Goal: Task Accomplishment & Management: Use online tool/utility

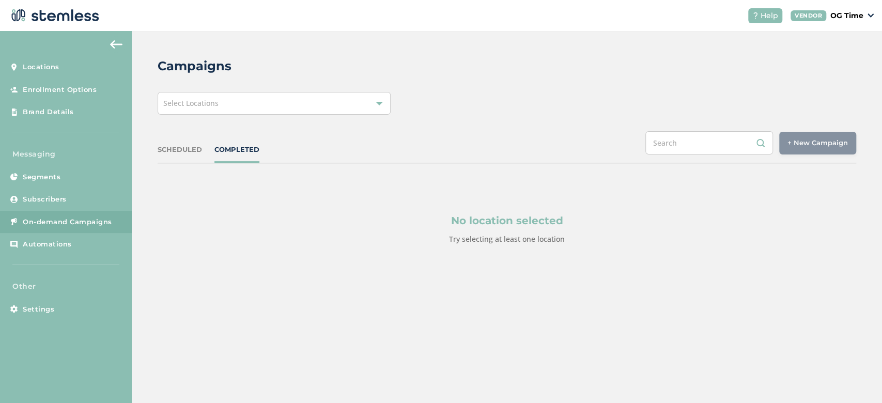
click at [361, 106] on div "Select Locations" at bounding box center [274, 103] width 233 height 23
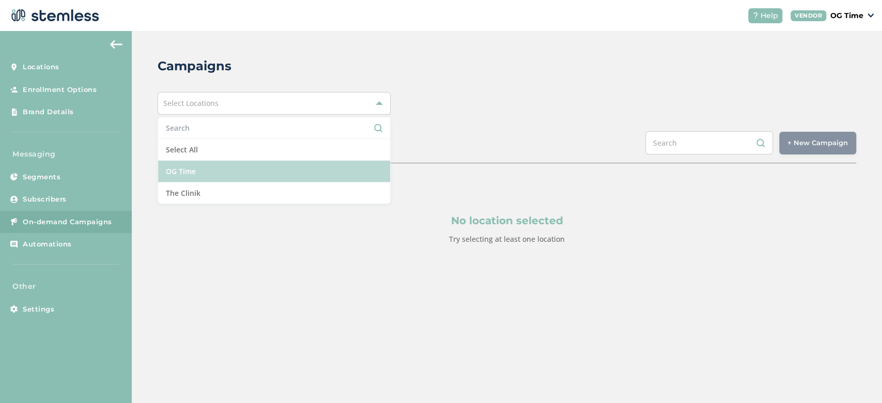
click at [227, 169] on li "OG Time" at bounding box center [274, 172] width 232 height 22
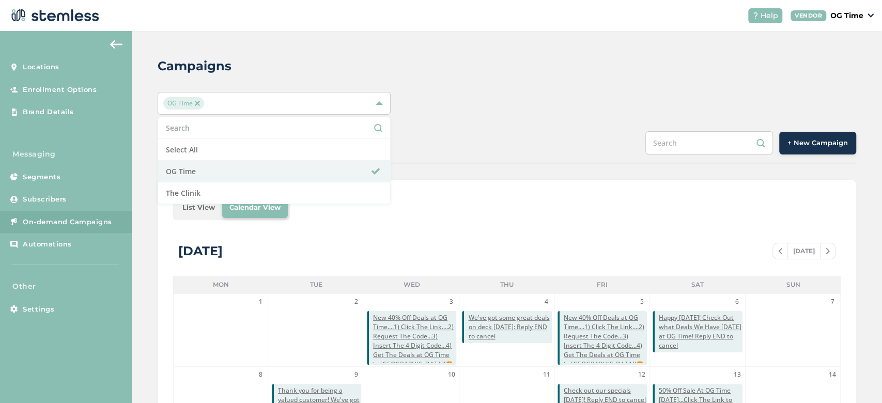
click at [492, 142] on div "SCHEDULED COMPLETED + New Campaign" at bounding box center [507, 147] width 698 height 32
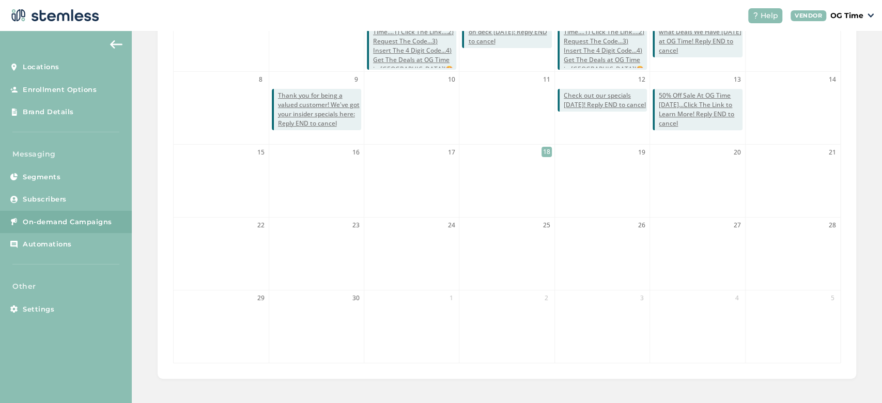
scroll to position [79, 0]
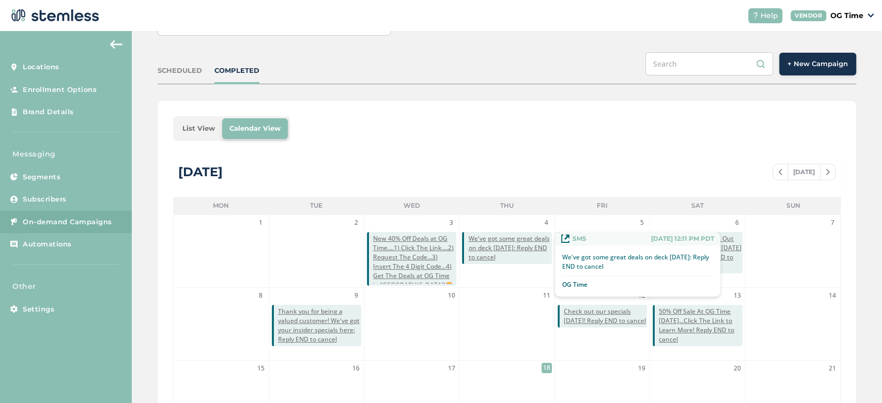
click at [502, 246] on span "We've got some great deals on deck [DATE]: Reply END to cancel" at bounding box center [509, 248] width 83 height 28
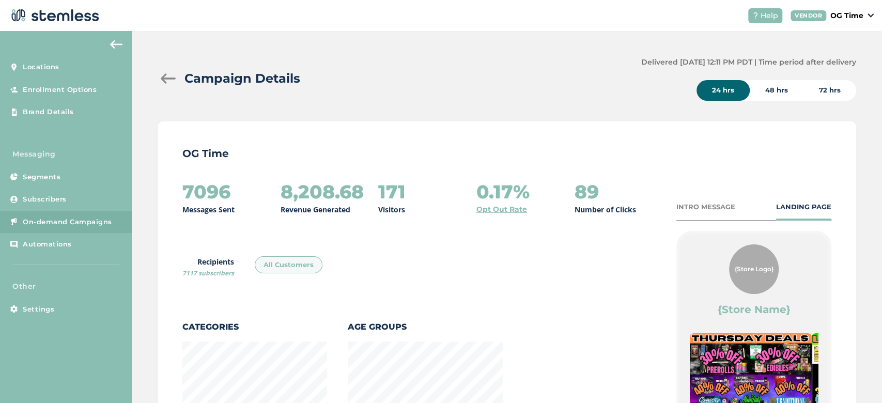
scroll to position [717, 691]
click at [762, 262] on div "{Store Logo}" at bounding box center [754, 269] width 50 height 50
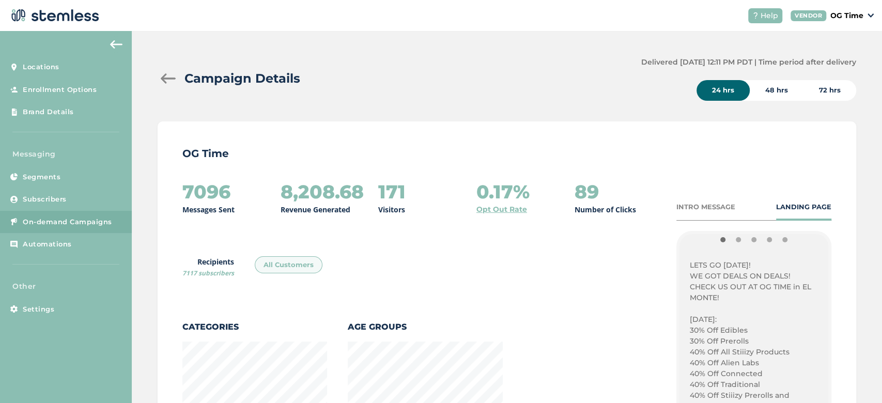
scroll to position [265, 0]
click at [690, 265] on p "LETS GO [DATE]!" at bounding box center [754, 265] width 128 height 11
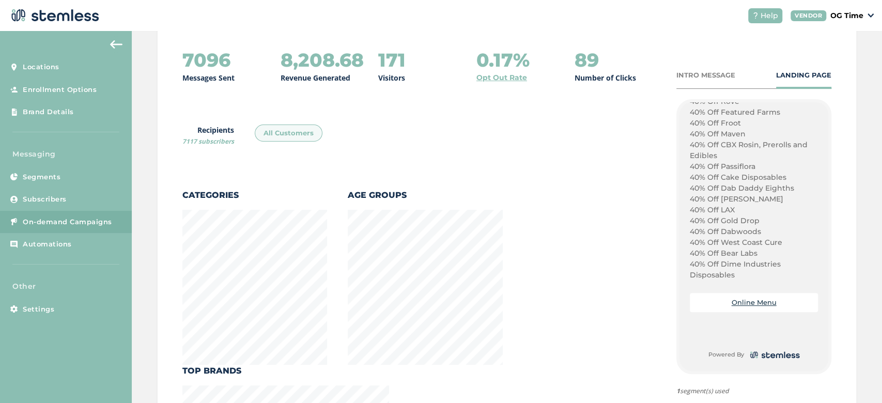
scroll to position [132, 0]
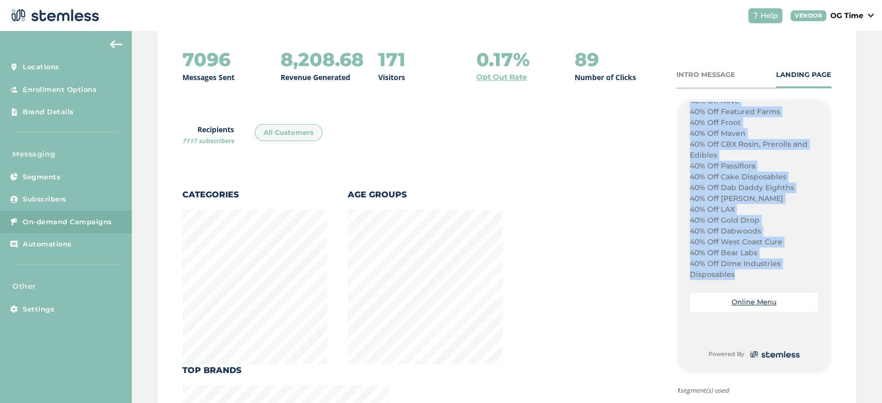
click at [728, 271] on p "40% Off Dime Industries Disposables" at bounding box center [754, 269] width 128 height 22
copy div "LETS GO [DATE]! WE GOT DEALS ON DEALS! CHECK US OUT AT OG TIME in [GEOGRAPHIC_D…"
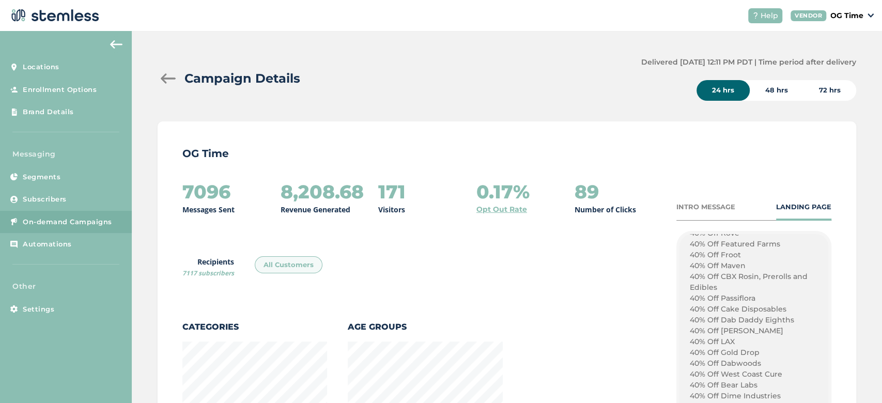
click at [166, 81] on div at bounding box center [168, 78] width 21 height 10
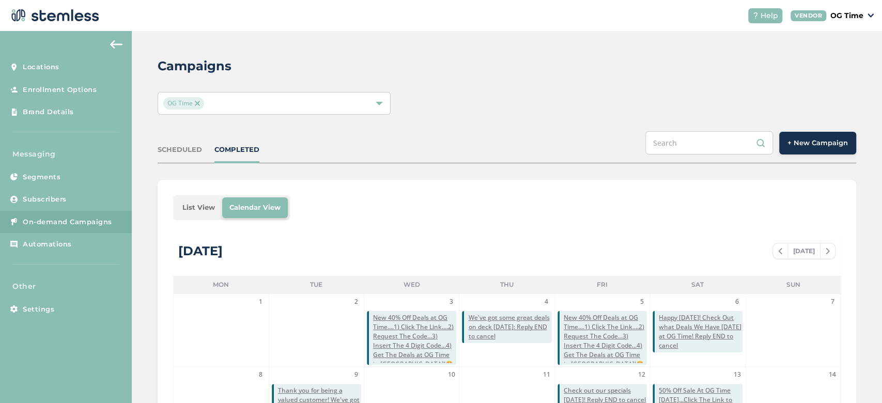
click at [812, 143] on span "+ New Campaign" at bounding box center [817, 143] width 60 height 10
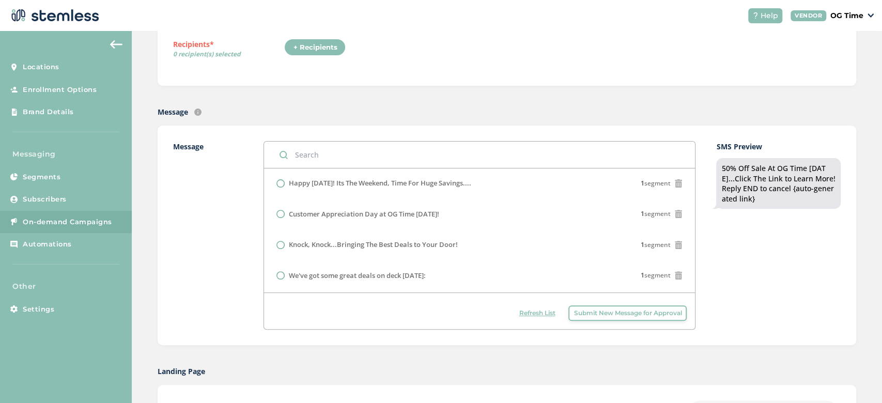
scroll to position [296, 0]
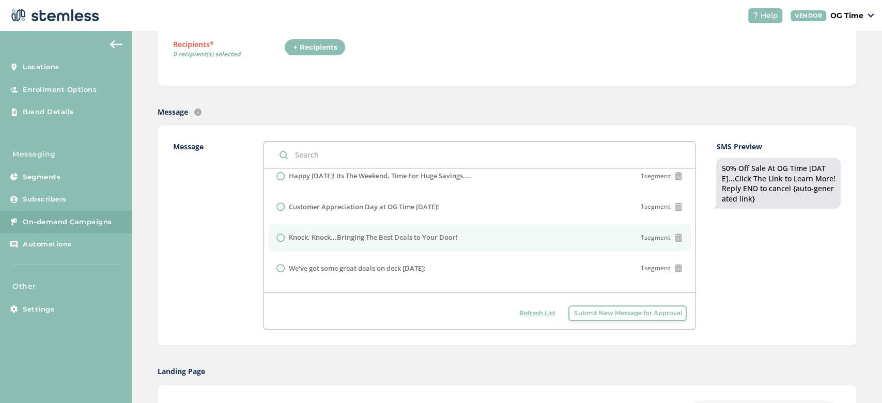
click at [425, 238] on label "Knock, Knock...Bringing The Best Deals to Your Door!" at bounding box center [373, 237] width 169 height 10
radio input "false"
radio input "true"
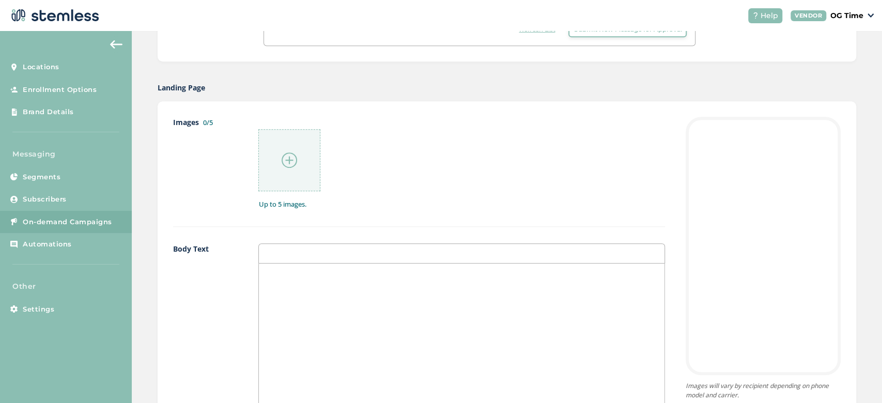
scroll to position [455, 0]
click at [314, 274] on p at bounding box center [462, 273] width 390 height 9
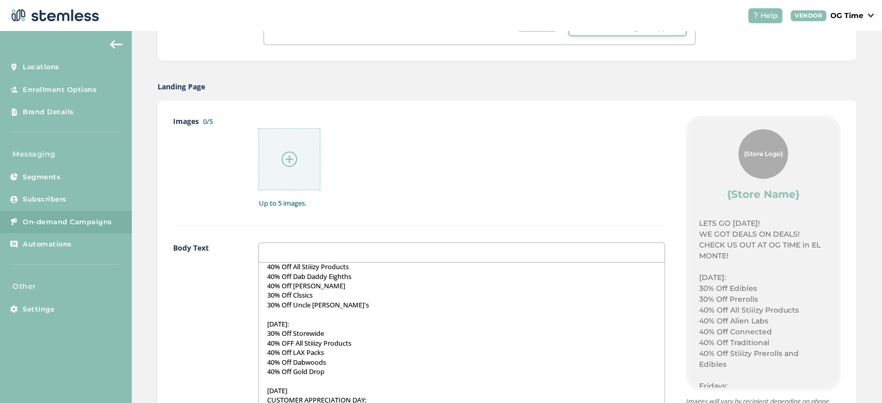
scroll to position [397, 0]
click at [269, 342] on p "40% OFF All Stiiizy Products" at bounding box center [462, 343] width 390 height 9
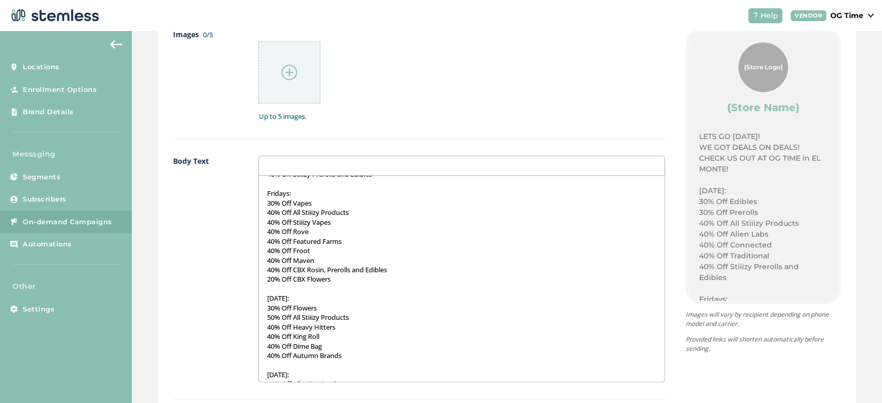
scroll to position [0, 0]
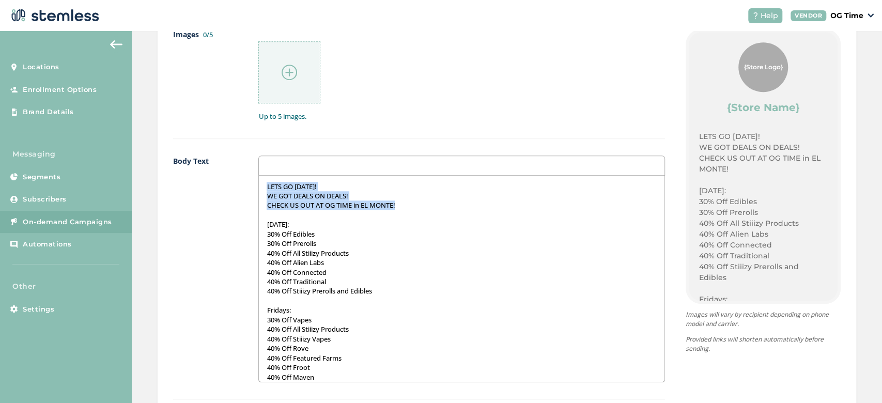
drag, startPoint x: 405, startPoint y: 205, endPoint x: 259, endPoint y: 184, distance: 147.7
click at [259, 184] on div "LETS GO [DATE]! WE GOT DEALS ON DEALS! CHECK US OUT AT OG TIME in [GEOGRAPHIC_D…" at bounding box center [461, 279] width 405 height 206
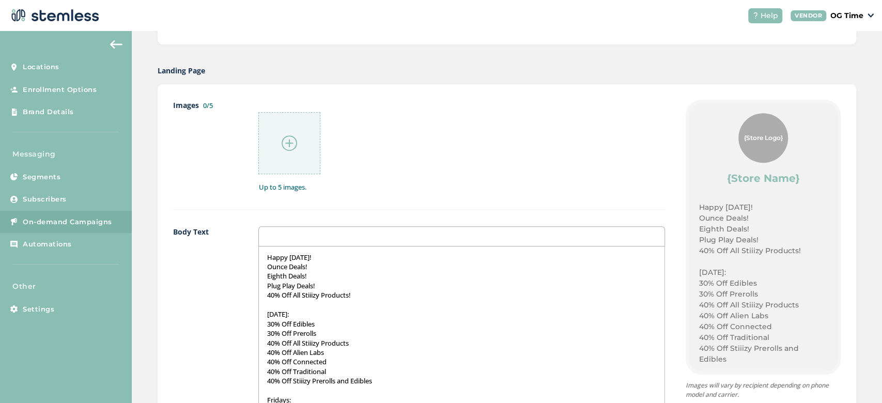
scroll to position [471, 0]
click at [289, 146] on img at bounding box center [288, 143] width 15 height 15
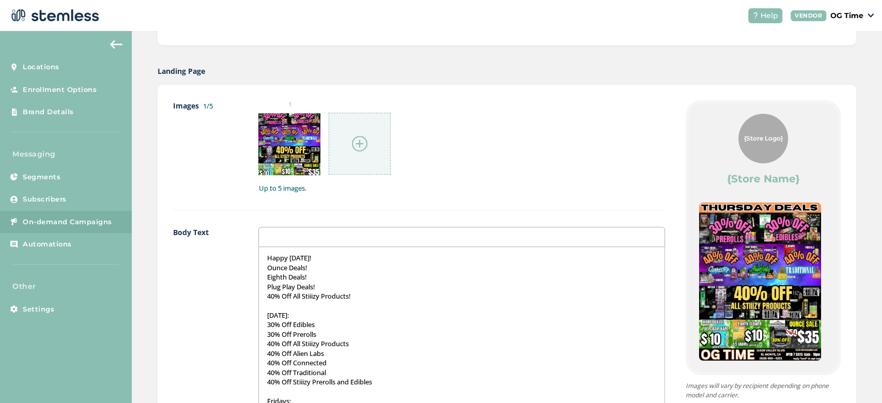
click at [360, 140] on img at bounding box center [359, 143] width 15 height 15
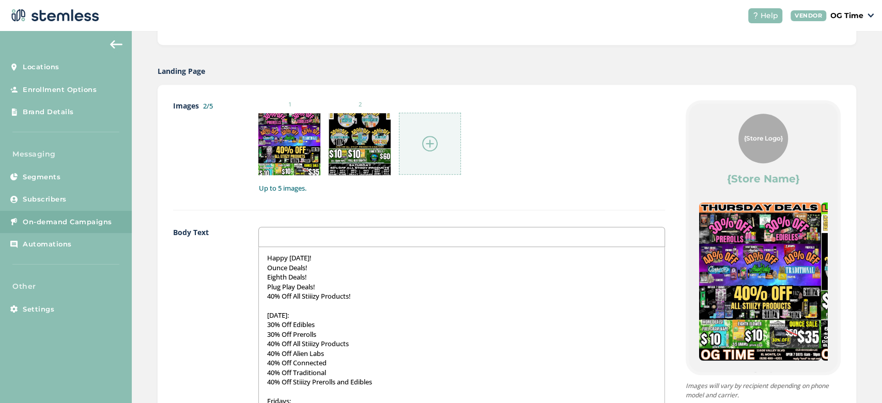
click at [440, 141] on div at bounding box center [430, 144] width 62 height 62
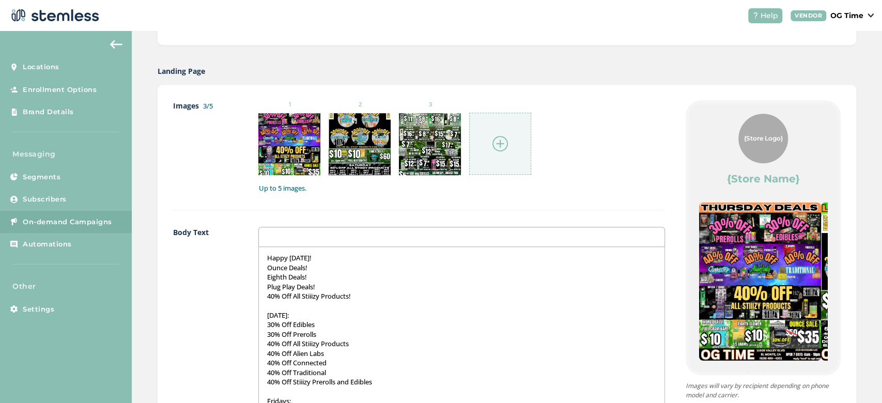
scroll to position [445, 0]
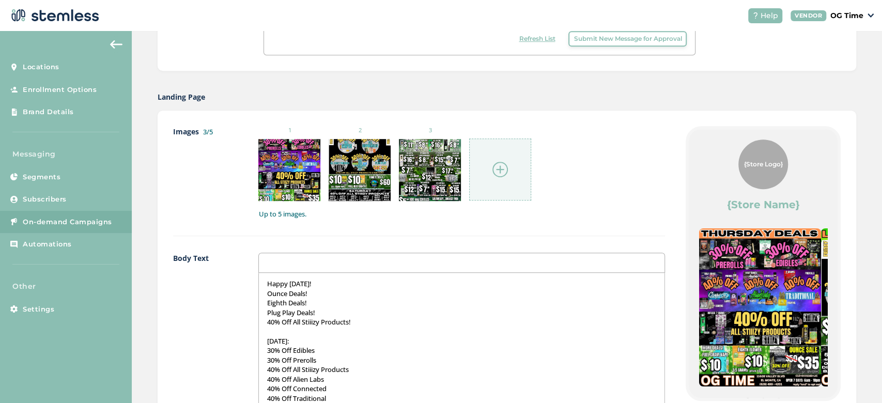
click at [769, 290] on img at bounding box center [760, 307] width 122 height 158
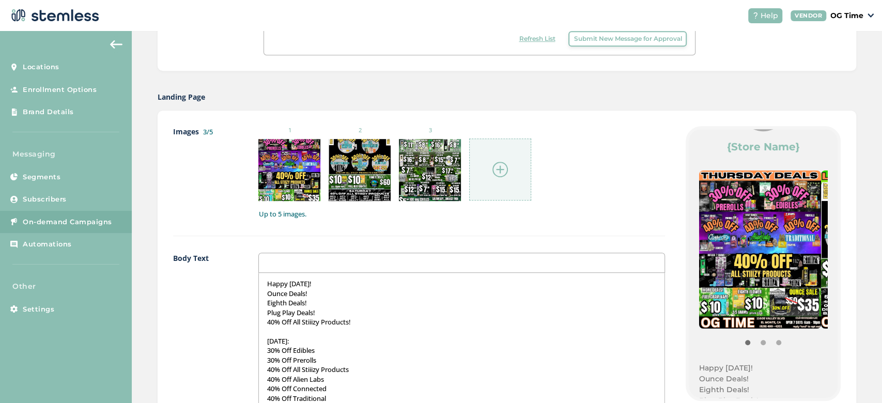
scroll to position [58, 0]
drag, startPoint x: 779, startPoint y: 335, endPoint x: 769, endPoint y: 336, distance: 10.3
click at [769, 336] on div at bounding box center [763, 339] width 128 height 22
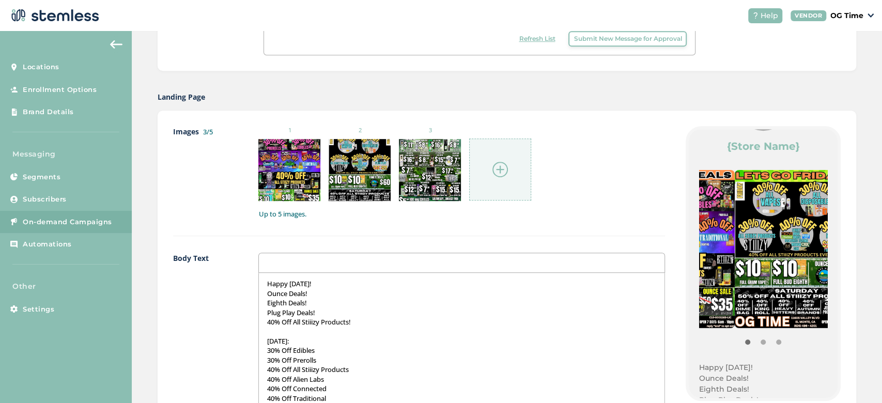
drag, startPoint x: 776, startPoint y: 268, endPoint x: 634, endPoint y: 300, distance: 145.6
click at [634, 300] on div "Images 3/5 1 2 3 Up to 5 images. Body Text Happy [DATE]! Ounce Deals! Eighth De…" at bounding box center [506, 378] width 667 height 505
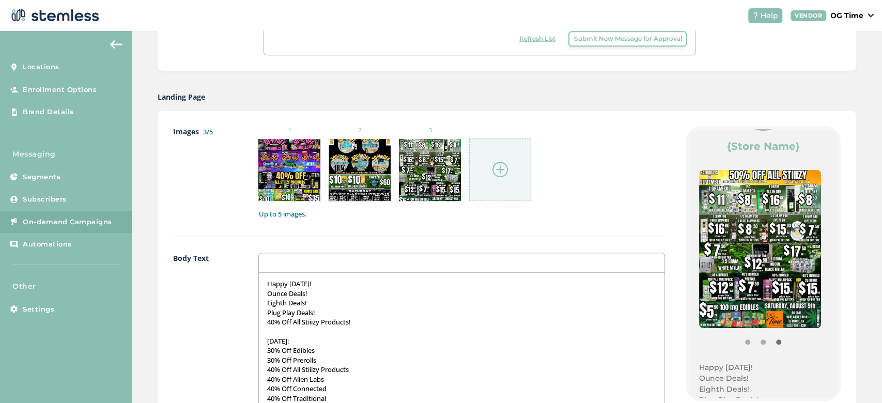
click at [496, 171] on img at bounding box center [499, 169] width 15 height 15
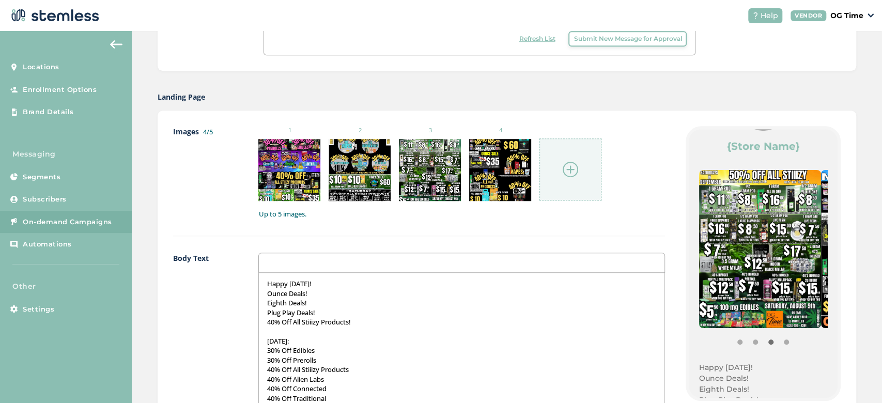
click at [569, 168] on img at bounding box center [569, 169] width 15 height 15
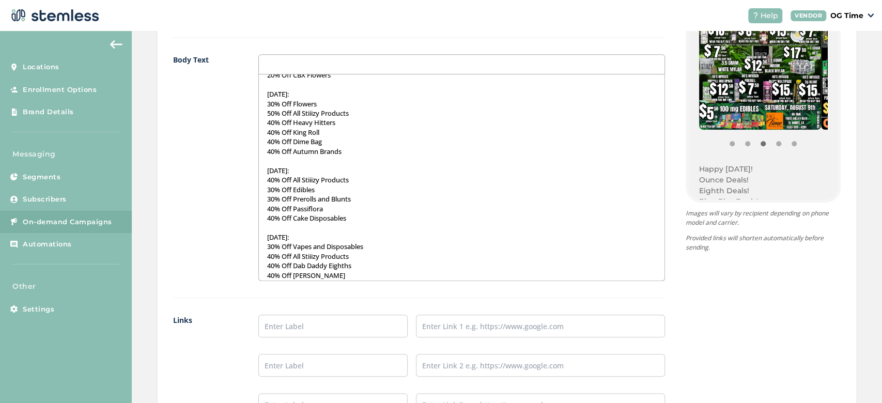
scroll to position [255, 0]
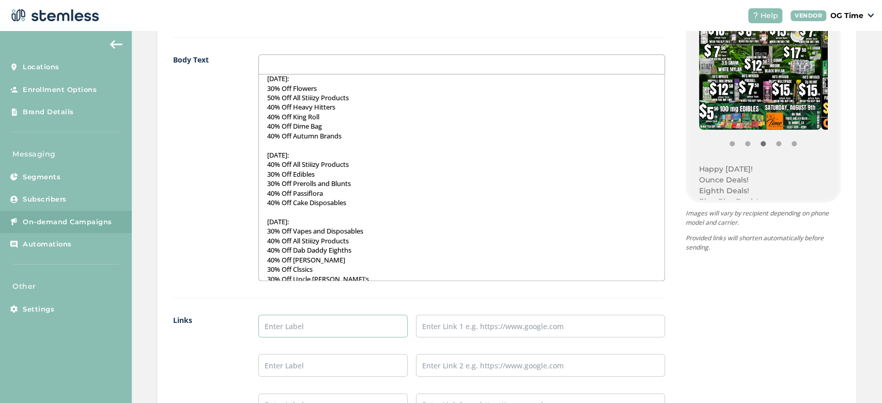
click at [318, 316] on input "text" at bounding box center [332, 326] width 149 height 23
type input "Online Menu"
click at [454, 324] on input "text" at bounding box center [540, 326] width 249 height 23
type input "[URL][DOMAIN_NAME]"
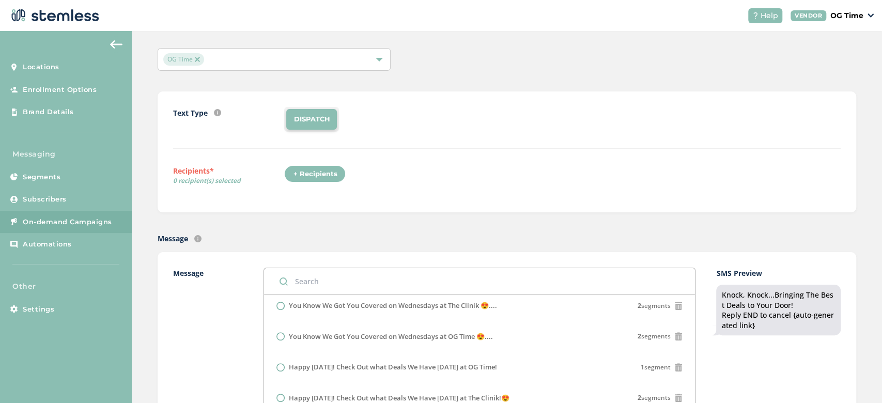
scroll to position [107, 0]
click at [318, 172] on div "+ Recipients" at bounding box center [314, 174] width 61 height 18
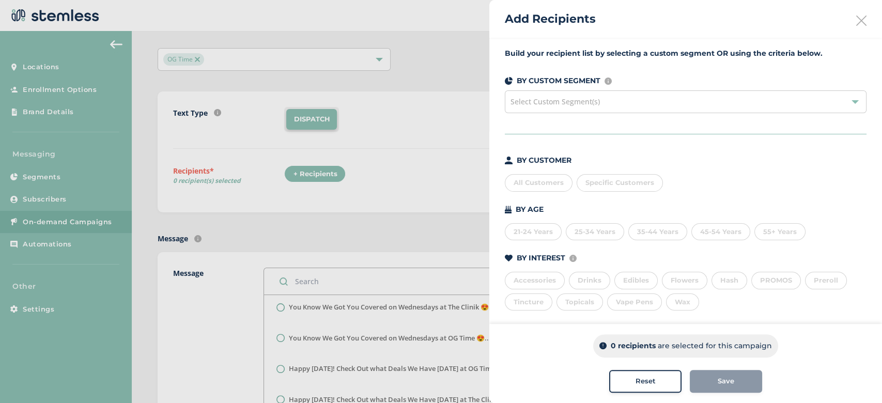
click at [530, 176] on div "All Customers" at bounding box center [539, 183] width 68 height 18
click at [733, 382] on div "Save" at bounding box center [726, 381] width 56 height 10
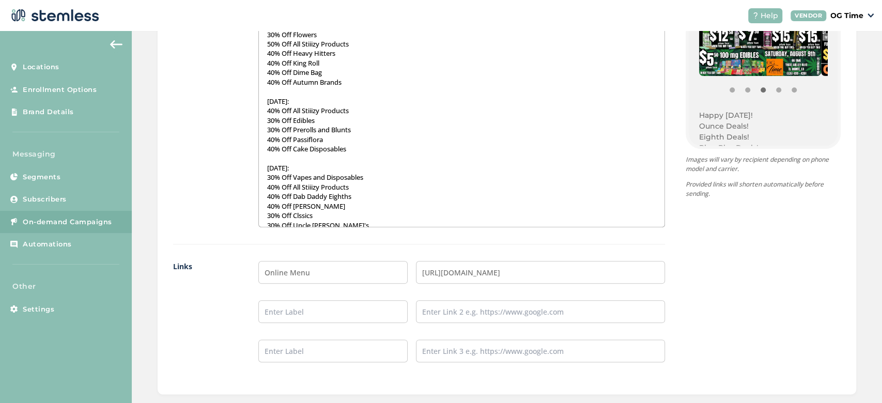
scroll to position [814, 0]
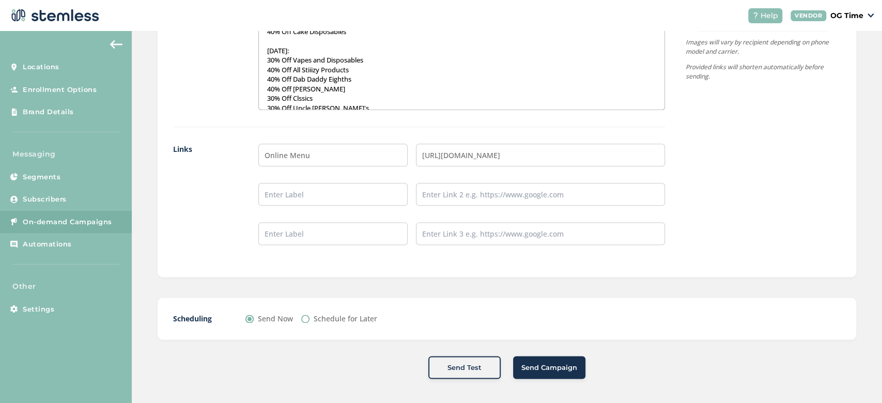
click at [554, 366] on span "Send Campaign" at bounding box center [549, 368] width 56 height 10
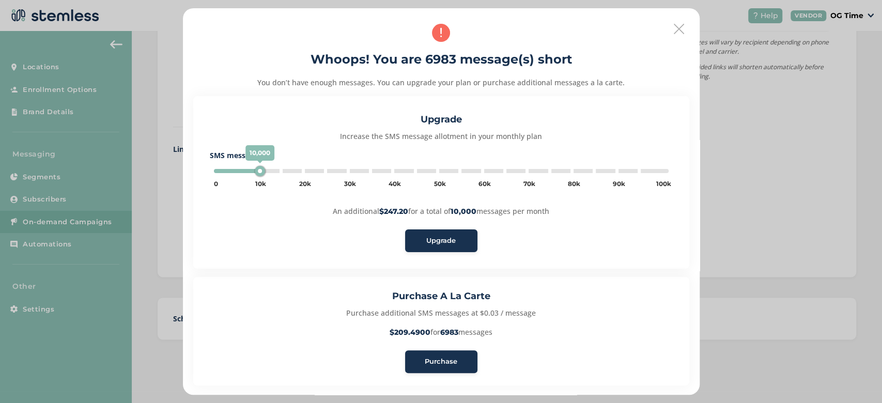
click at [452, 356] on span "Purchase" at bounding box center [441, 361] width 33 height 10
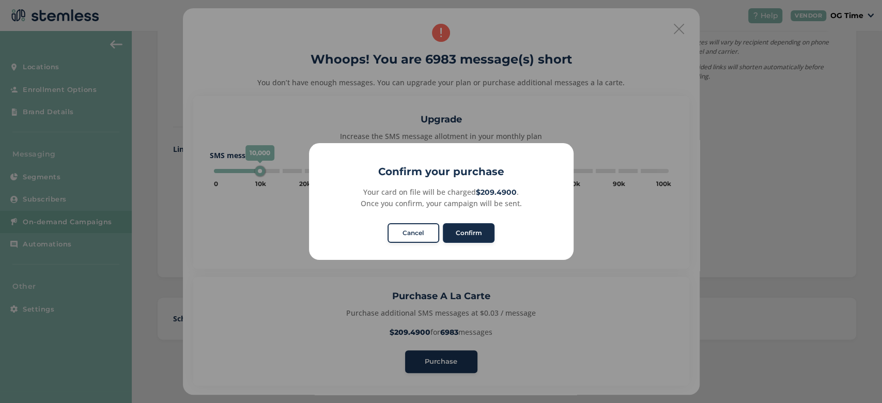
click at [462, 233] on button "Confirm" at bounding box center [469, 233] width 52 height 20
